Goal: Transaction & Acquisition: Purchase product/service

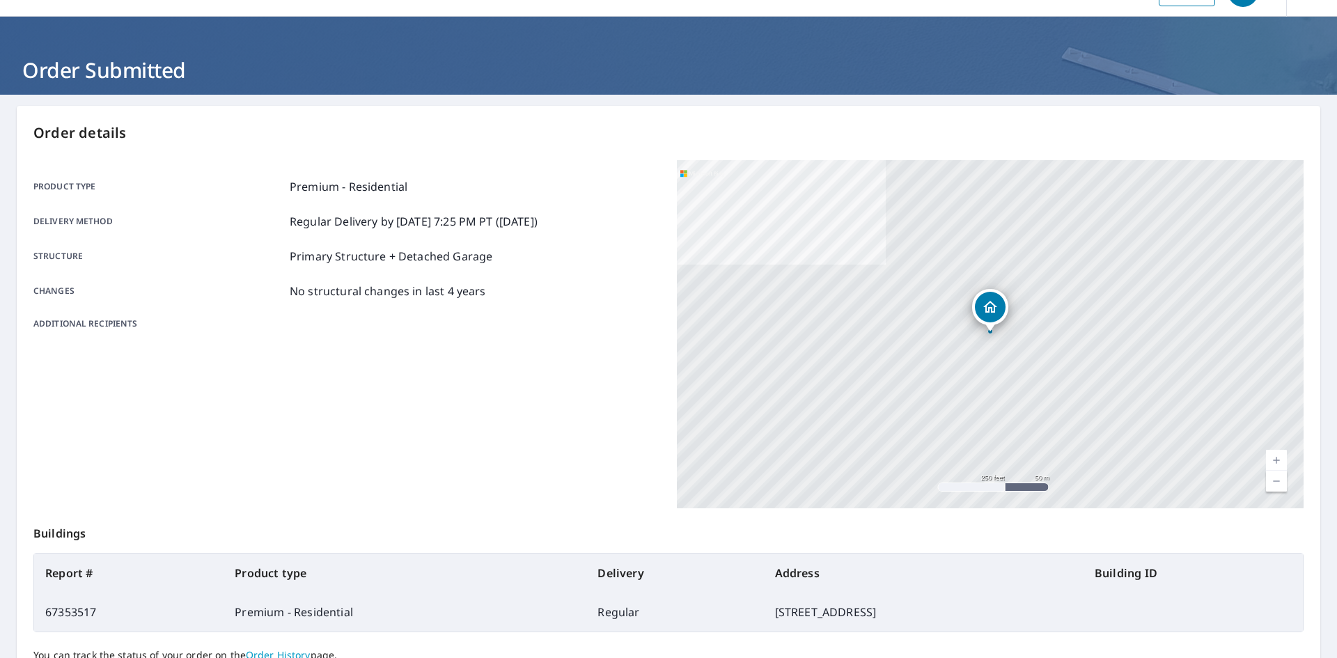
click at [1101, 141] on p "Order details" at bounding box center [668, 133] width 1270 height 21
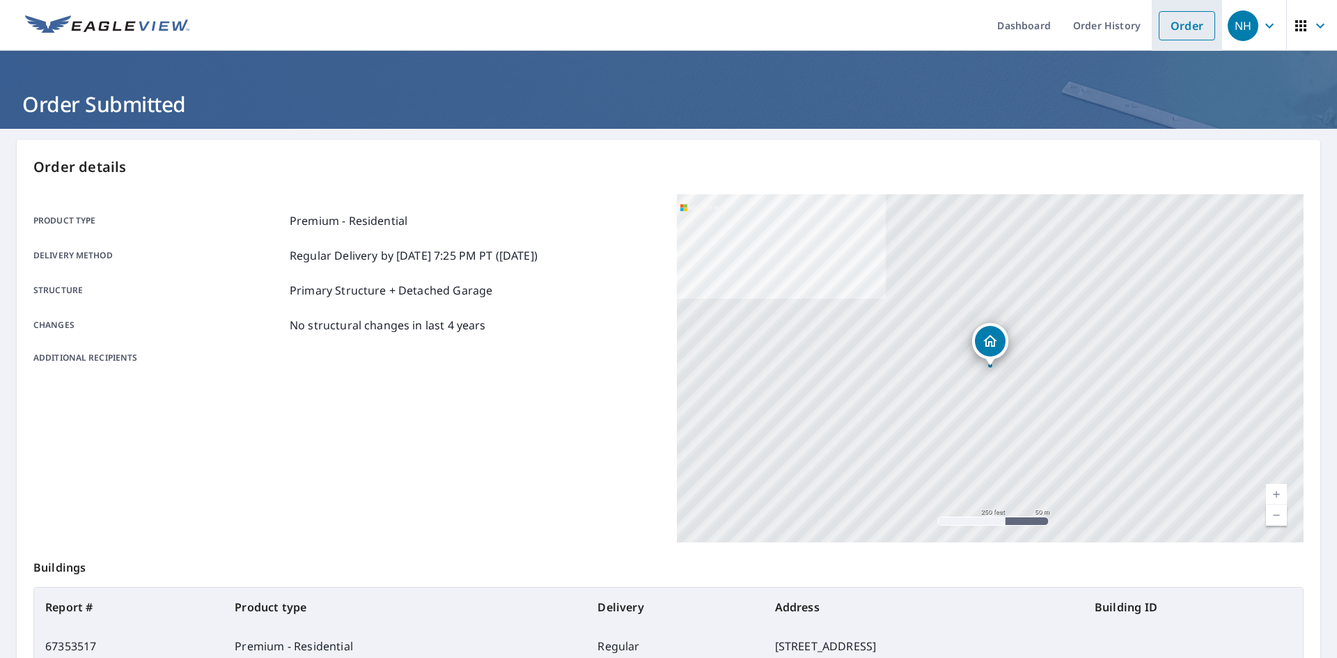
click at [1189, 30] on link "Order" at bounding box center [1186, 25] width 56 height 29
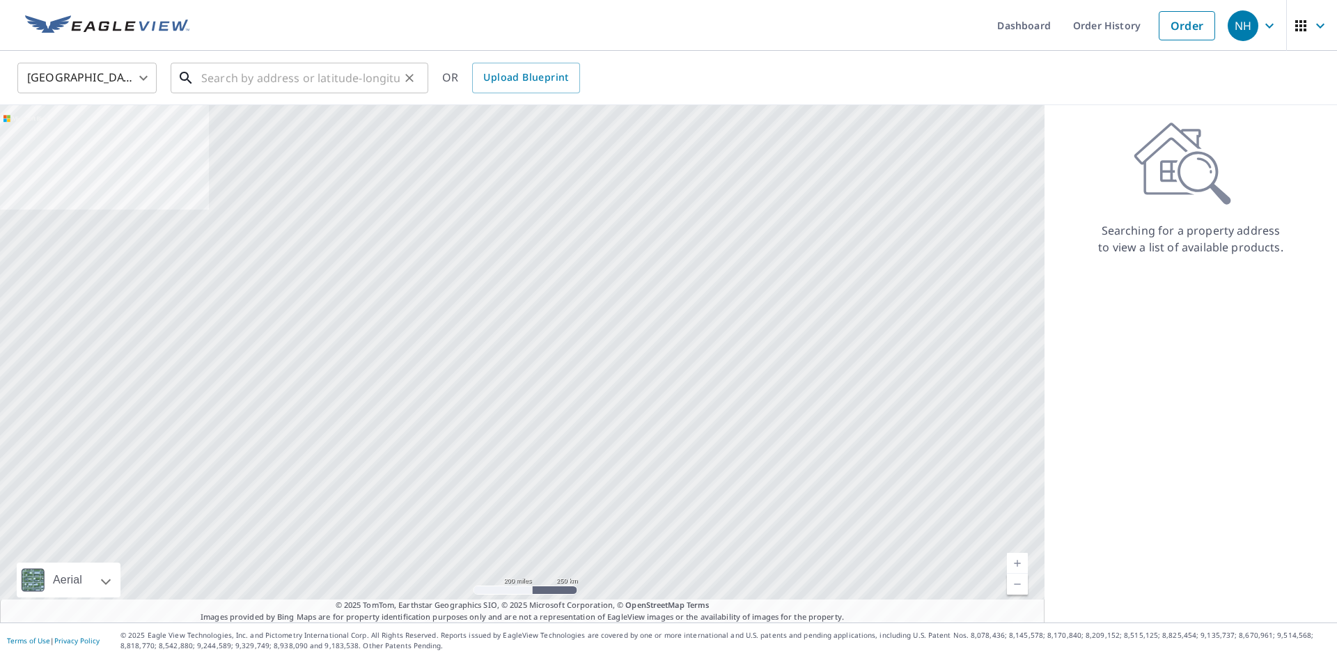
click at [352, 77] on input "text" at bounding box center [300, 77] width 198 height 39
paste input "[STREET_ADDRESS]"
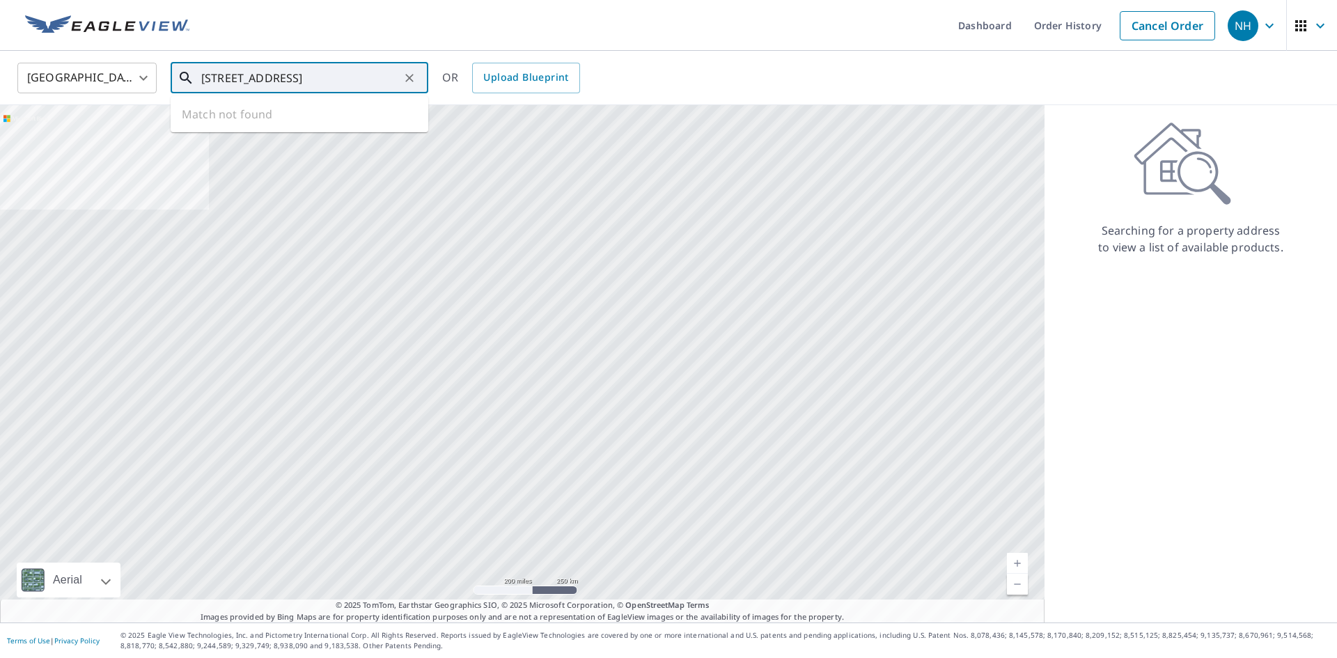
scroll to position [0, 78]
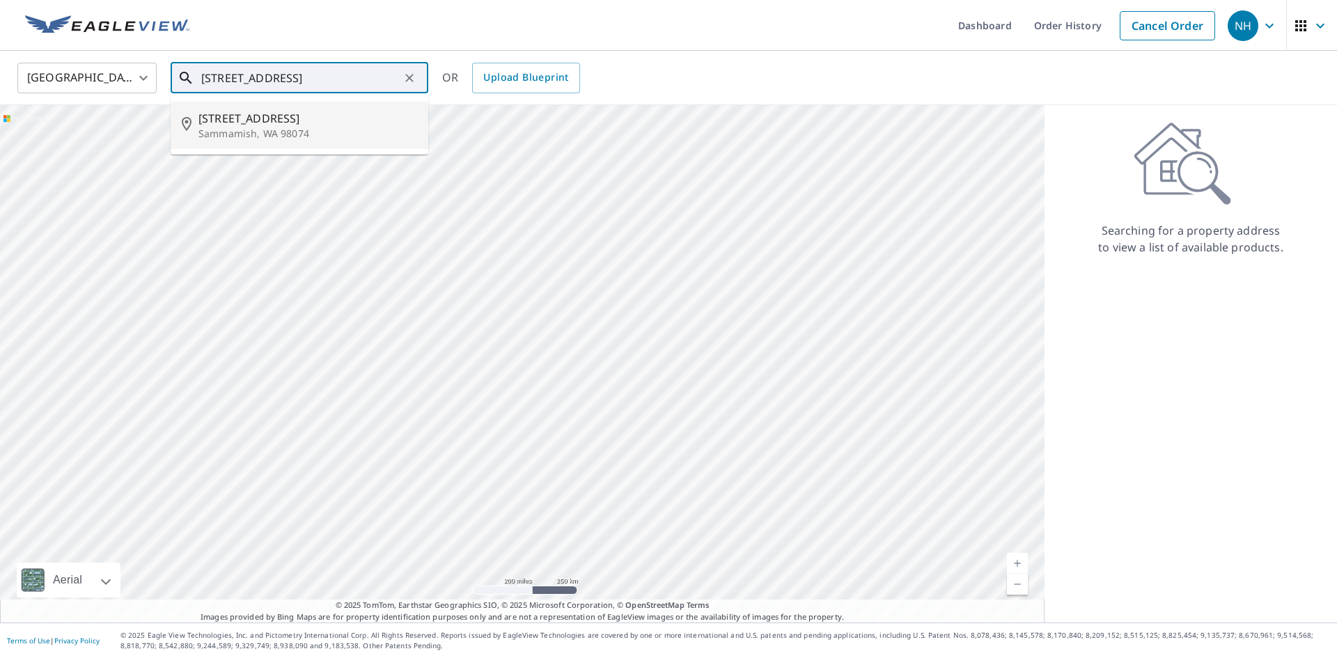
click at [336, 112] on span "[STREET_ADDRESS]" at bounding box center [307, 118] width 219 height 17
type input "[STREET_ADDRESS]"
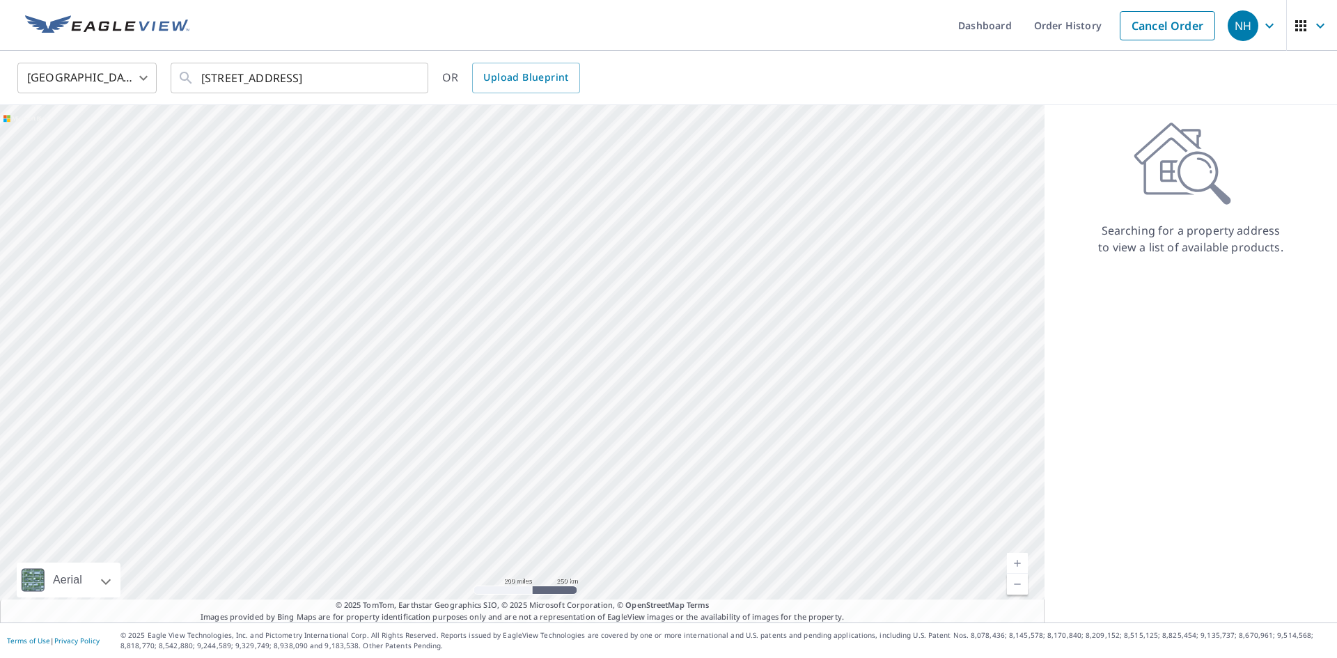
scroll to position [0, 0]
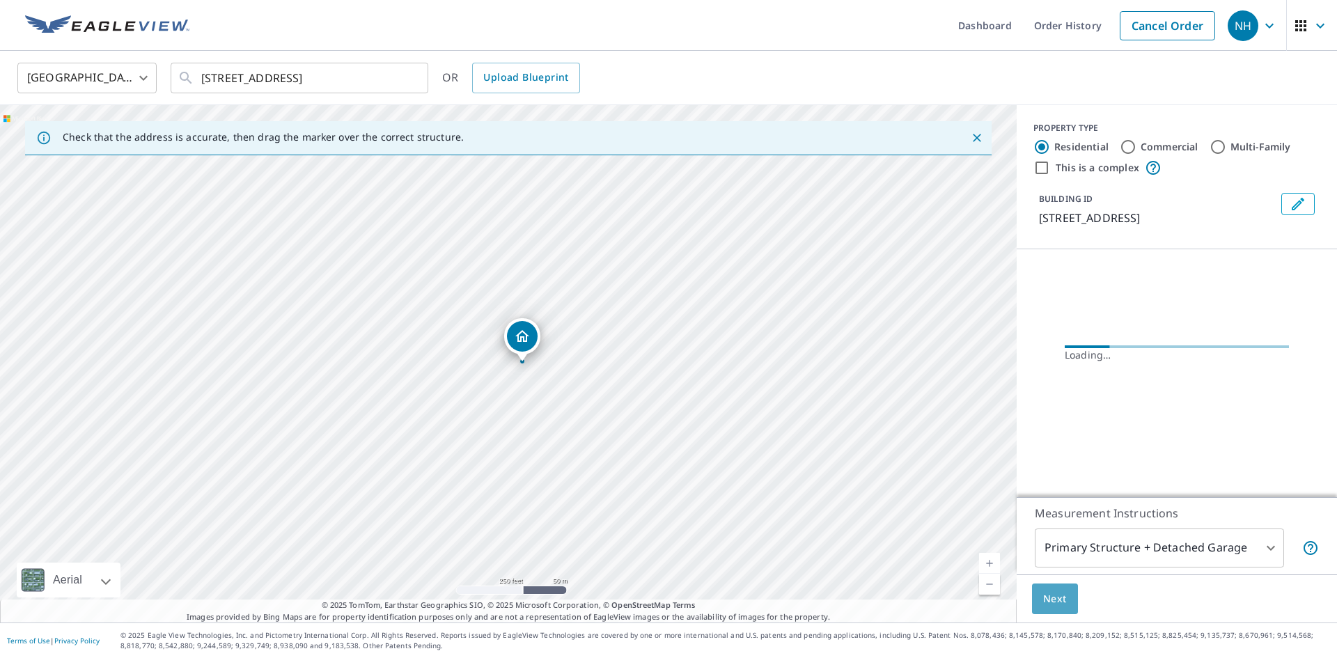
click at [1037, 596] on button "Next" at bounding box center [1055, 598] width 46 height 31
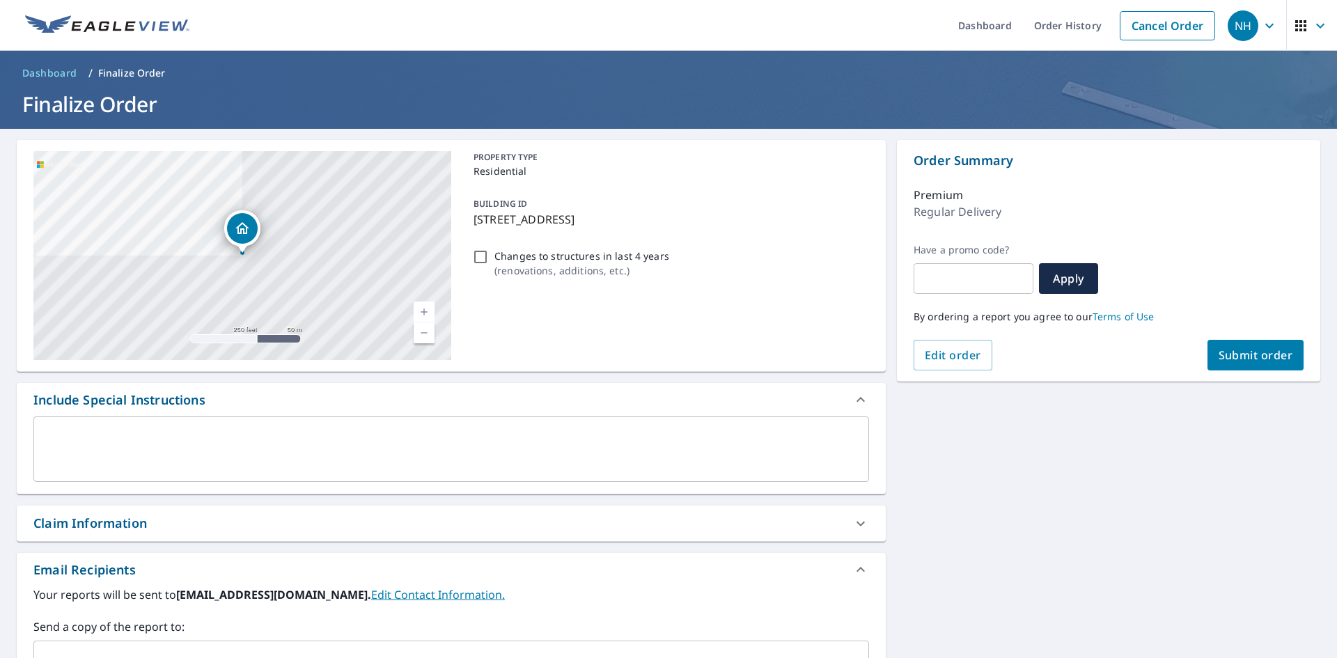
click at [1233, 361] on span "Submit order" at bounding box center [1255, 354] width 74 height 15
checkbox input "true"
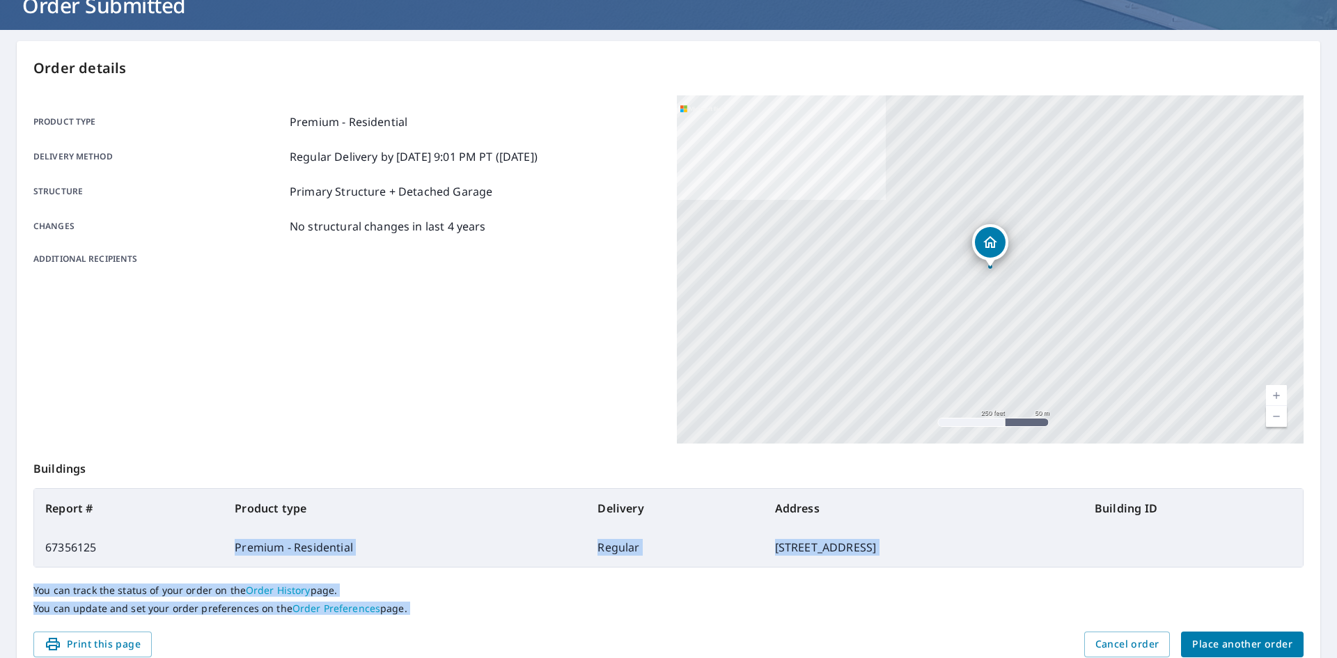
scroll to position [162, 0]
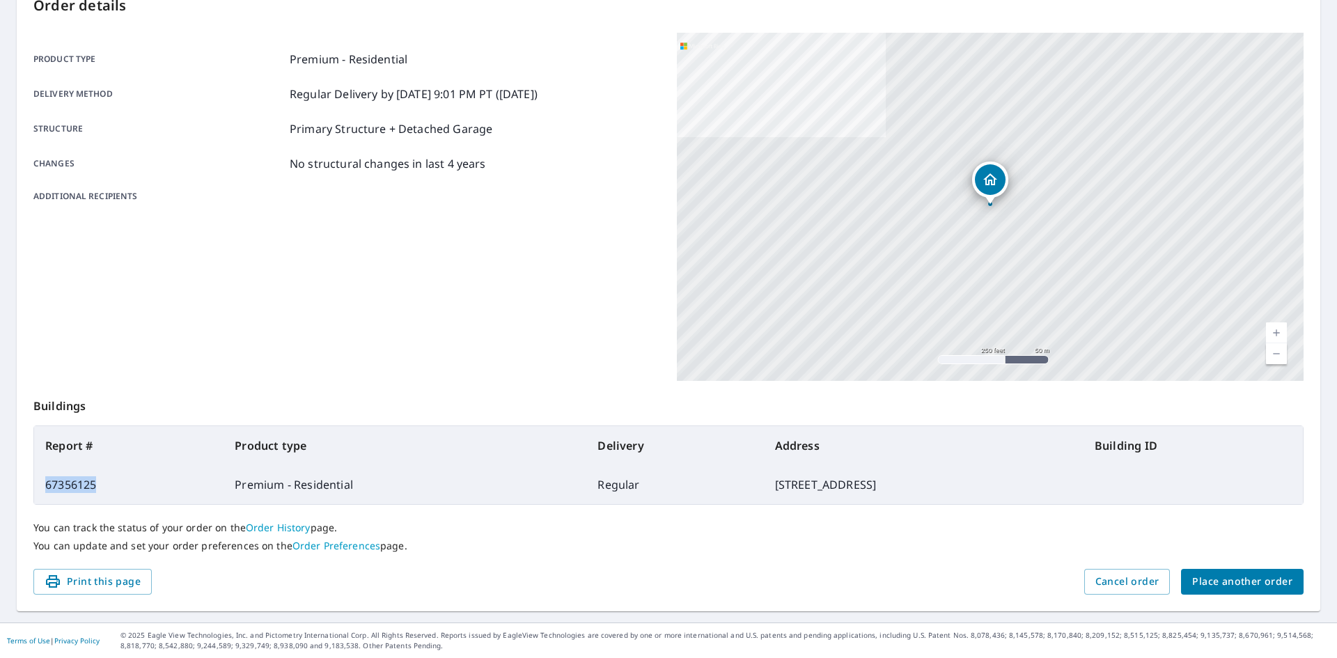
drag, startPoint x: 97, startPoint y: 647, endPoint x: 40, endPoint y: 492, distance: 165.7
click at [40, 492] on td "67356125" at bounding box center [128, 484] width 189 height 39
copy td "67356125"
click at [1207, 24] on div "Order details Product type Premium - Residential Delivery method Regular Delive…" at bounding box center [668, 294] width 1303 height 633
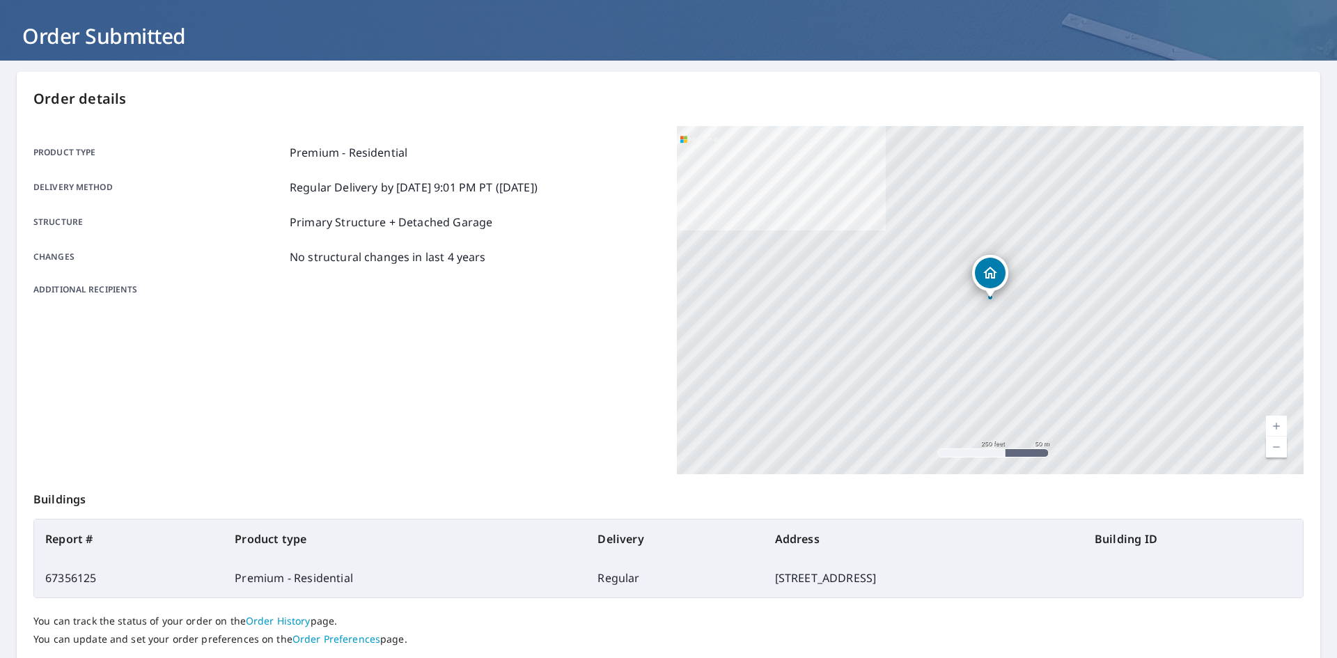
scroll to position [0, 0]
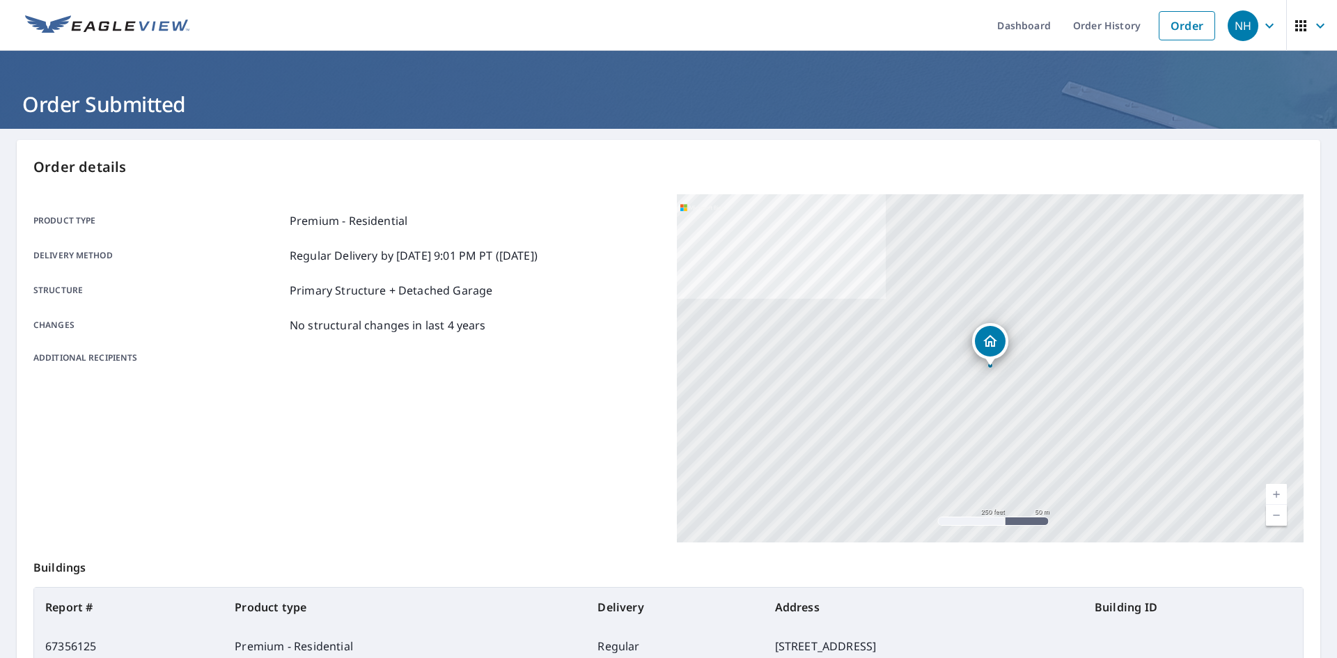
click at [1207, 24] on link "Order" at bounding box center [1186, 25] width 56 height 29
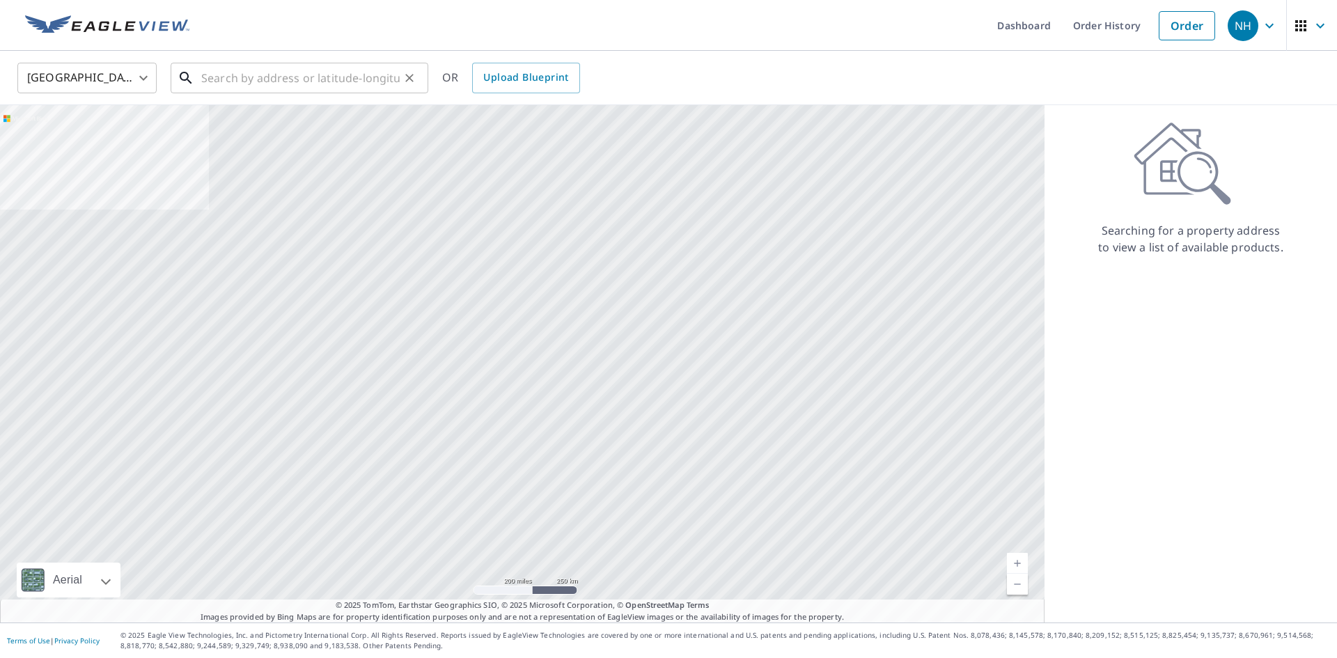
click at [315, 81] on input "text" at bounding box center [300, 77] width 198 height 39
paste input "[STREET_ADDRESS]"
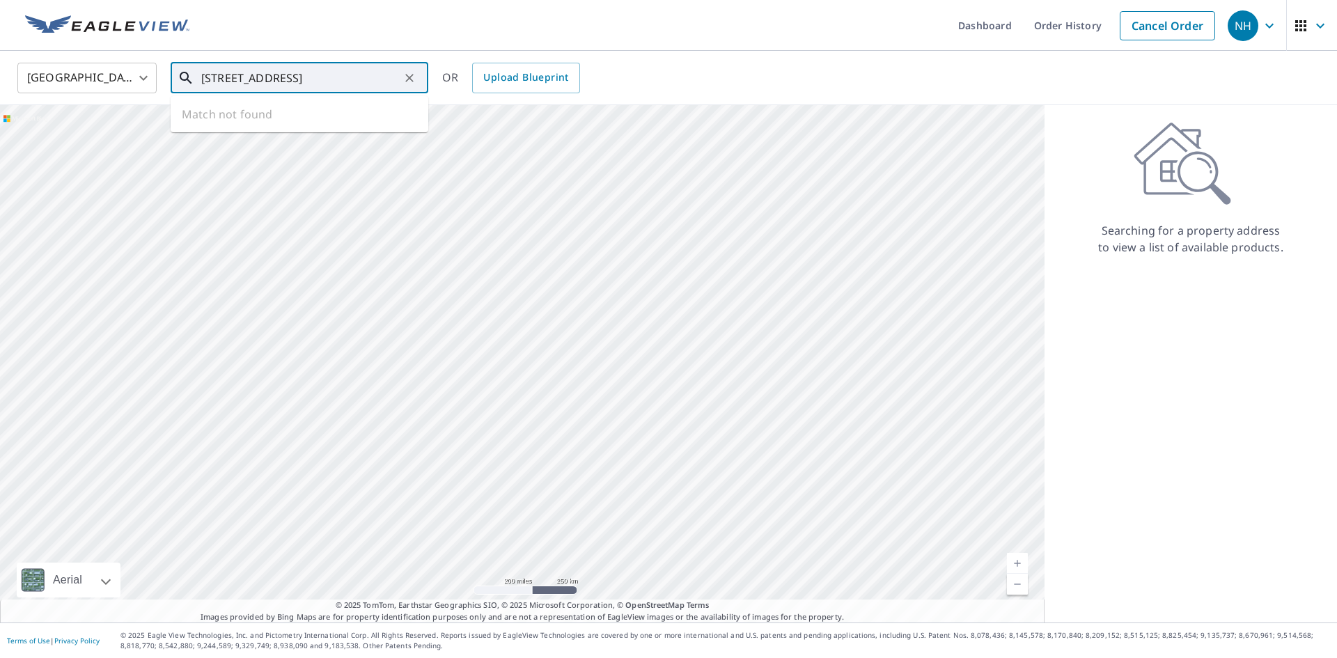
scroll to position [0, 71]
click at [297, 130] on p "[GEOGRAPHIC_DATA]" at bounding box center [307, 134] width 219 height 14
type input "[STREET_ADDRESS]"
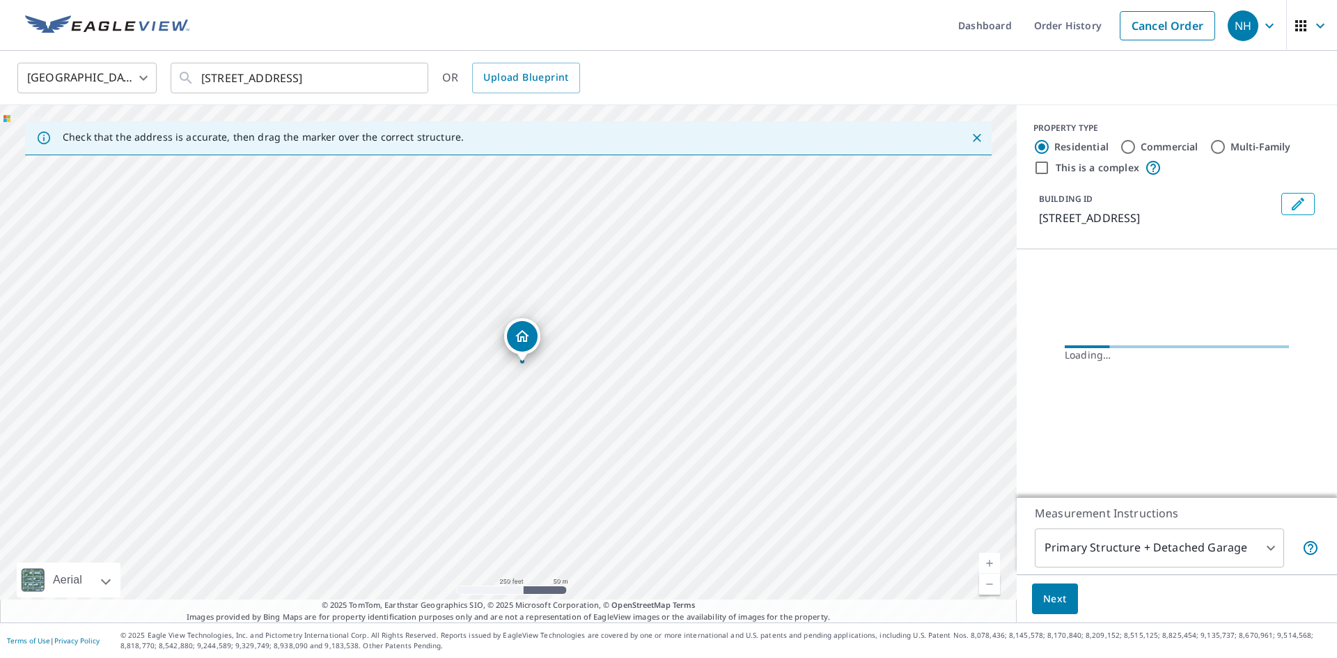
scroll to position [0, 0]
click at [1061, 592] on span "Next" at bounding box center [1055, 598] width 24 height 17
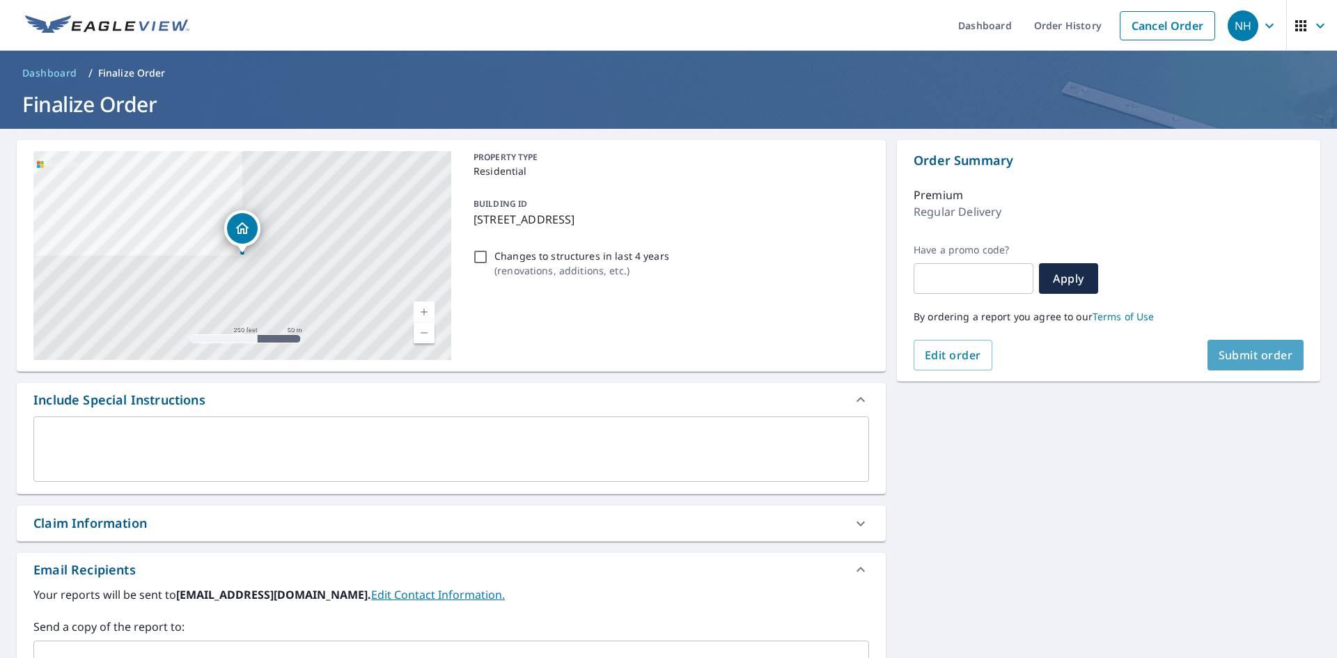
click at [1260, 353] on span "Submit order" at bounding box center [1255, 354] width 74 height 15
checkbox input "true"
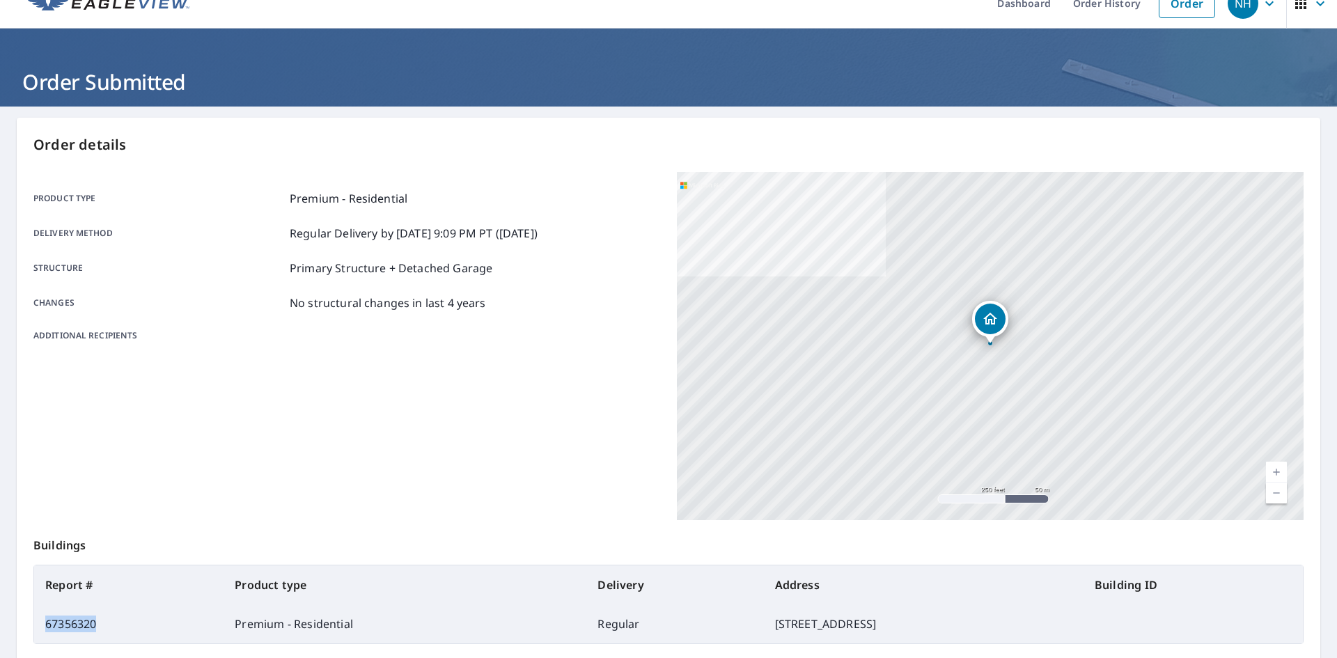
scroll to position [24, 0]
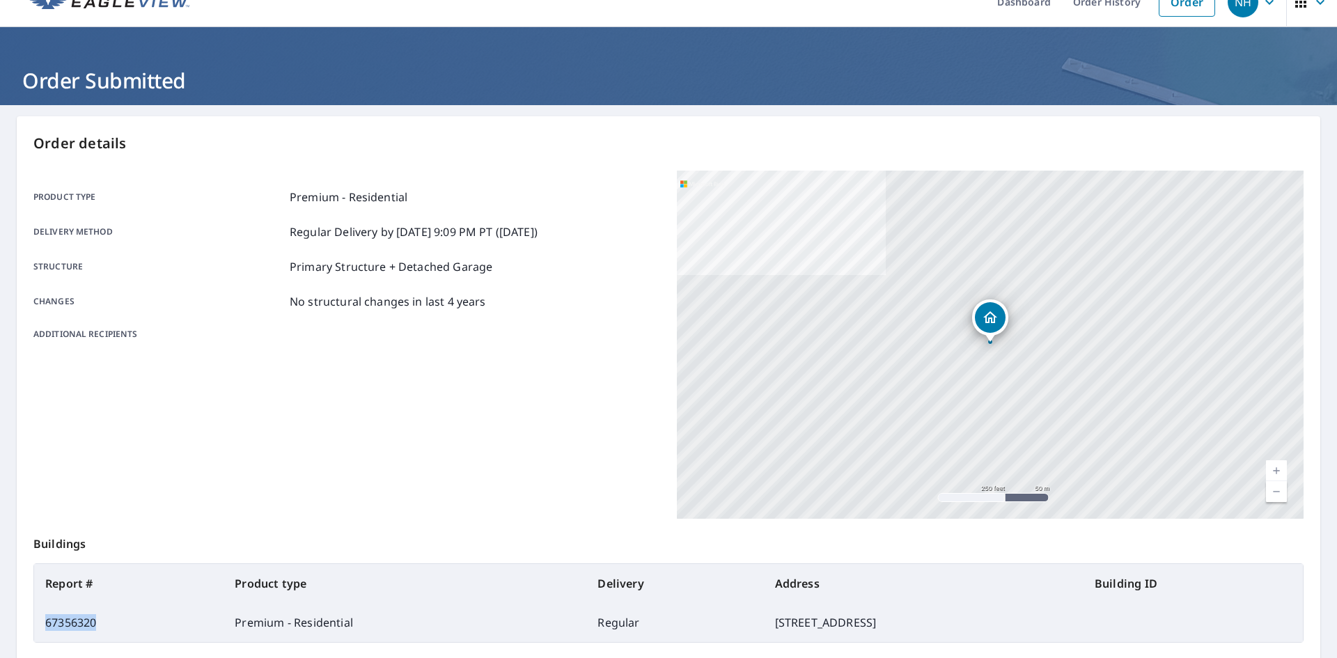
drag, startPoint x: 100, startPoint y: 648, endPoint x: 38, endPoint y: 618, distance: 69.1
click at [38, 618] on td "67356320" at bounding box center [128, 622] width 189 height 39
copy td "67356320"
